Goal: Transaction & Acquisition: Purchase product/service

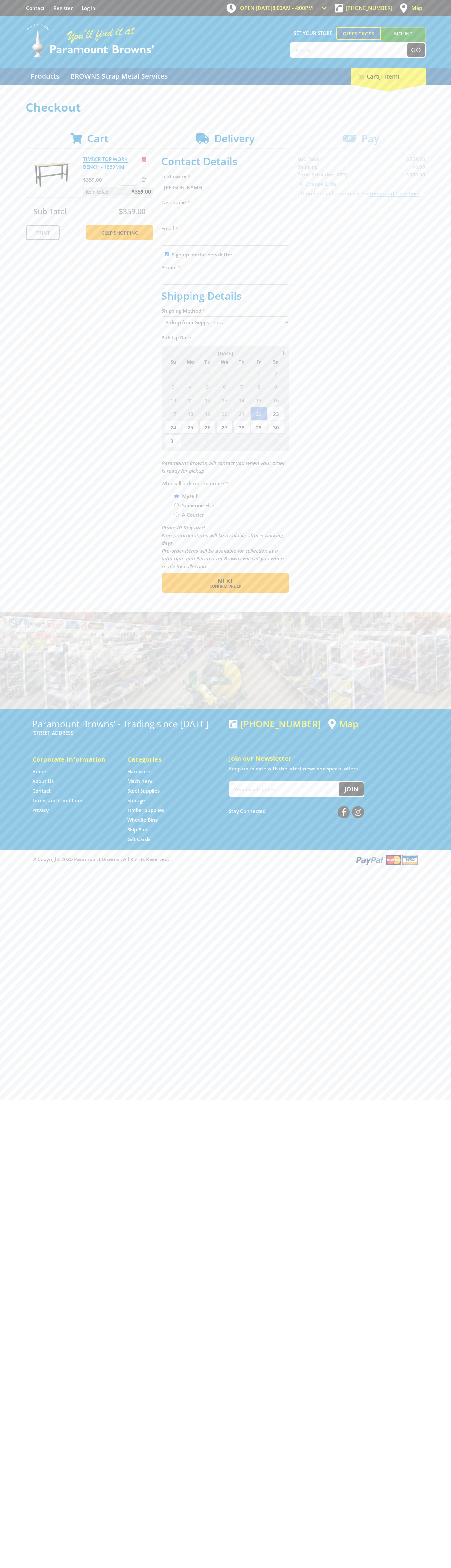
type input "[PERSON_NAME]"
type input "[EMAIL_ADDRESS][DOMAIN_NAME]"
type input "0293744000"
click at [298, 197] on div "I understand and accept the Terms and Conditions" at bounding box center [362, 193] width 128 height 7
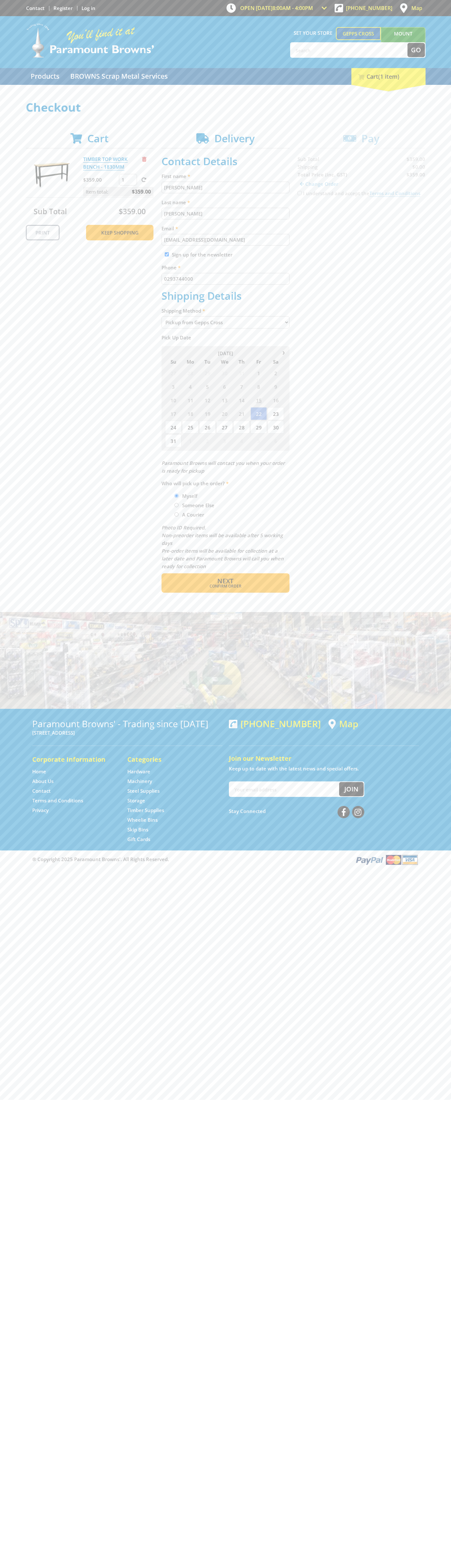
click at [303, 196] on label "I understand and accept the Terms and Conditions" at bounding box center [362, 194] width 117 height 7
click at [298, 195] on input "I understand and accept the Terms and Conditions" at bounding box center [300, 193] width 4 height 4
click at [303, 196] on label "I understand and accept the Terms and Conditions" at bounding box center [362, 194] width 117 height 7
click at [298, 195] on input "I understand and accept the Terms and Conditions" at bounding box center [300, 193] width 4 height 4
click at [298, 197] on div "I understand and accept the Terms and Conditions" at bounding box center [362, 193] width 128 height 7
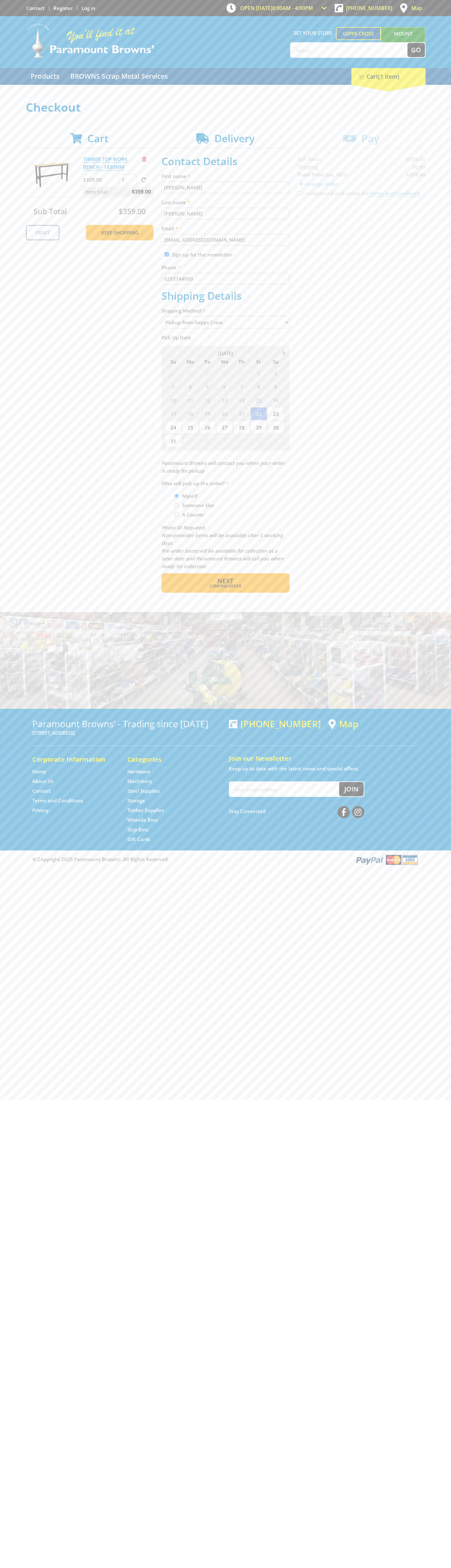
click at [298, 179] on div "Total Price (inc. GST)" at bounding box center [329, 174] width 63 height 7
click at [233, 585] on span "Next" at bounding box center [225, 581] width 16 height 9
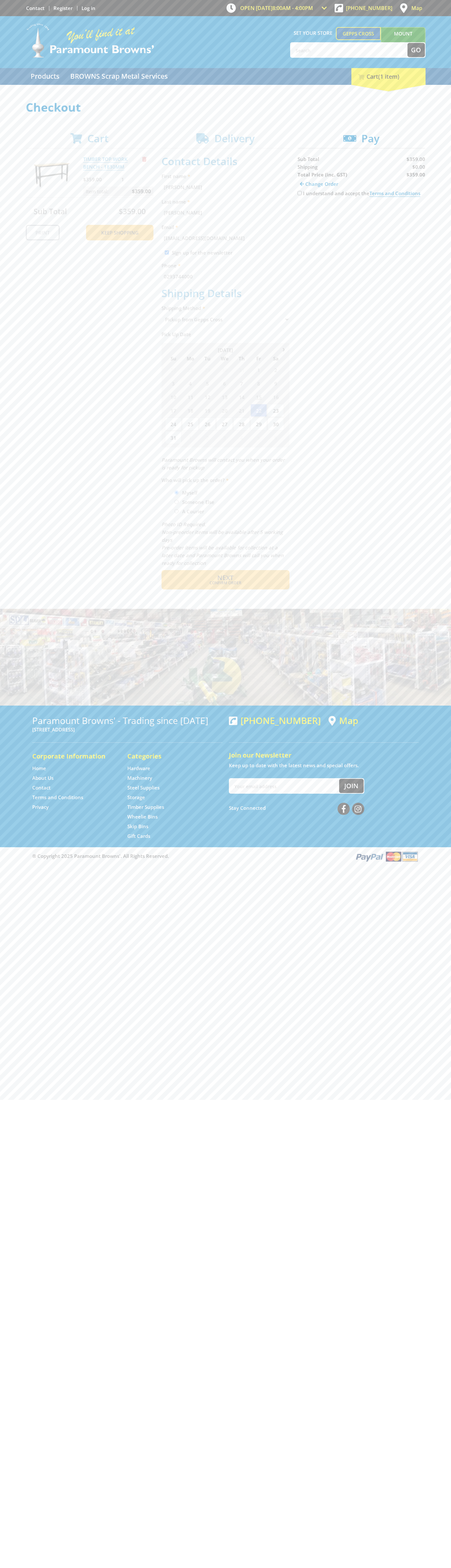
click at [298, 195] on input "I understand and accept the Terms and Conditions" at bounding box center [300, 193] width 4 height 4
checkbox input "true"
click at [298, 217] on span "Credit Card" at bounding box center [311, 213] width 28 height 7
click at [298, 223] on button "Credit Card" at bounding box center [362, 213] width 128 height 19
type input "[CREDIT_CARD_NUMBER]"
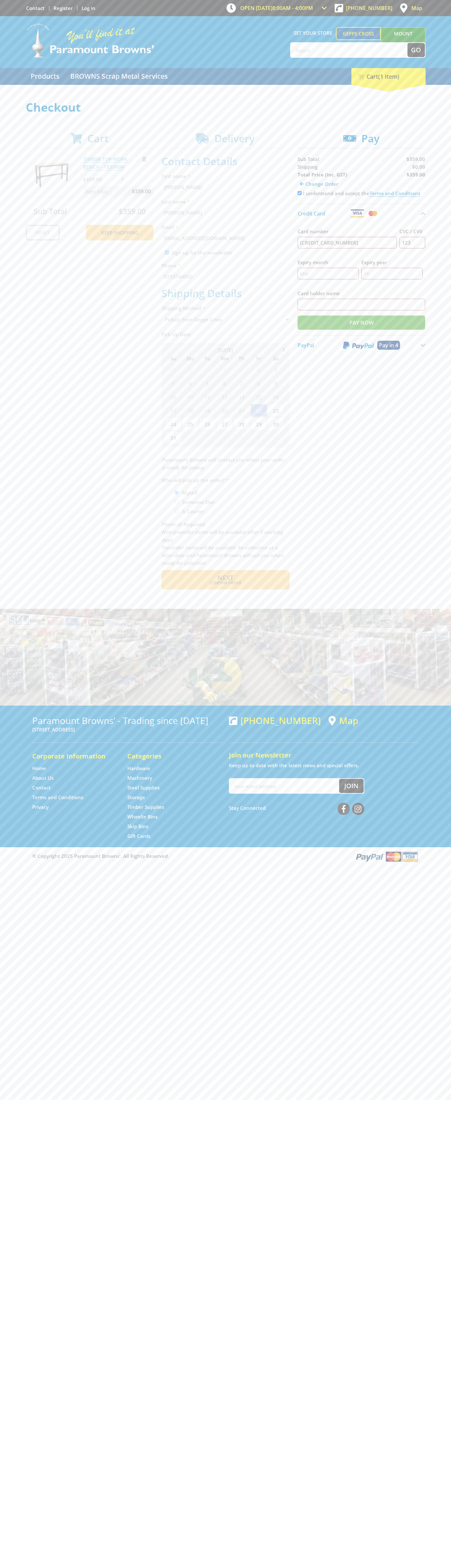
type input "123"
type input "[PERSON_NAME]"
